Goal: Transaction & Acquisition: Purchase product/service

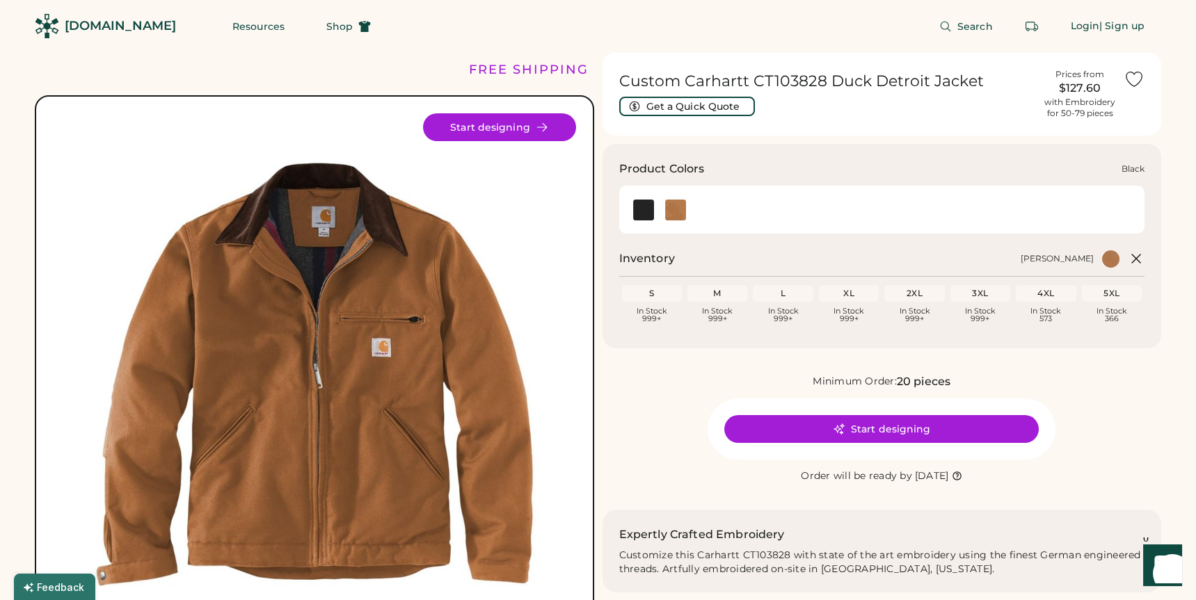
click at [639, 214] on img at bounding box center [643, 210] width 21 height 21
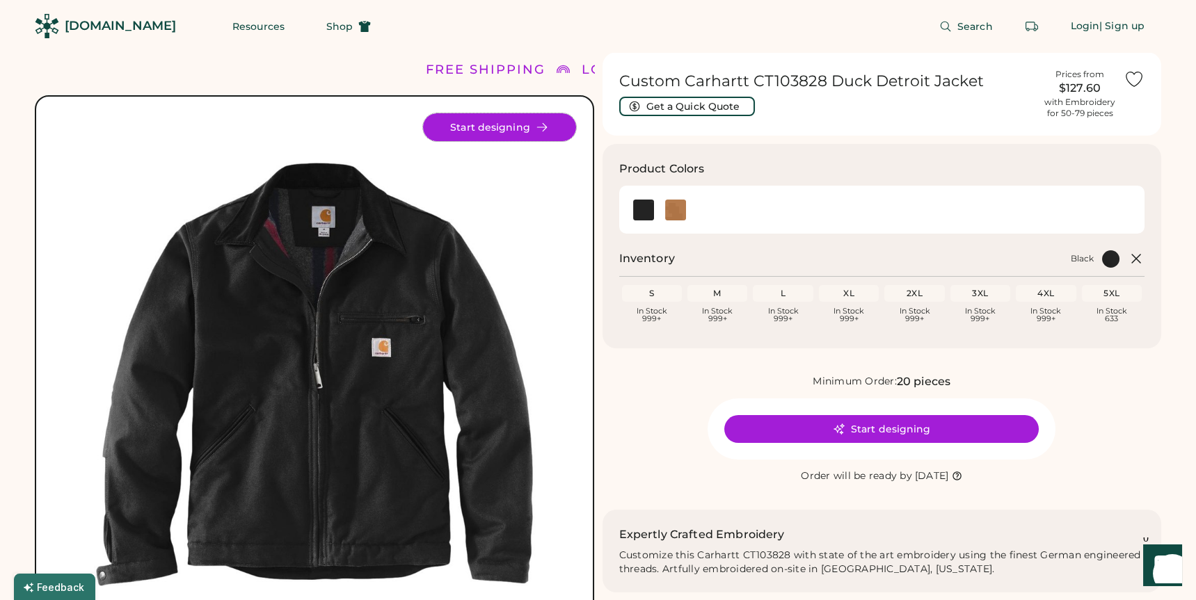
click at [536, 126] on icon at bounding box center [542, 127] width 13 height 13
